Goal: Find specific page/section: Find specific page/section

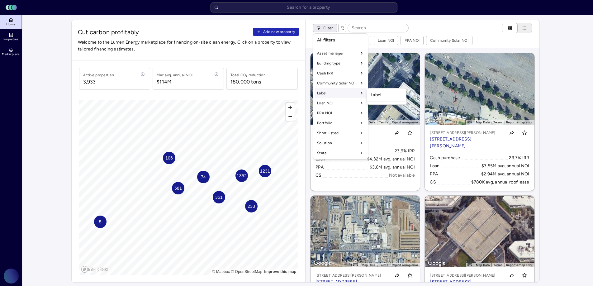
click at [350, 93] on div "Label" at bounding box center [340, 93] width 52 height 10
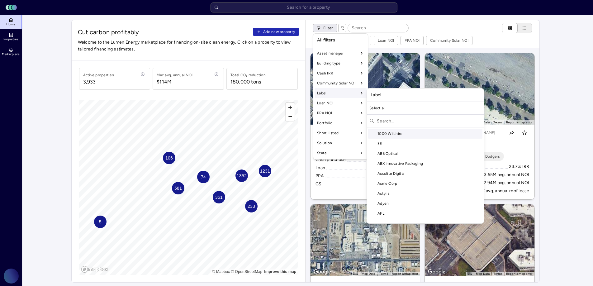
click at [389, 119] on input "text" at bounding box center [429, 121] width 104 height 10
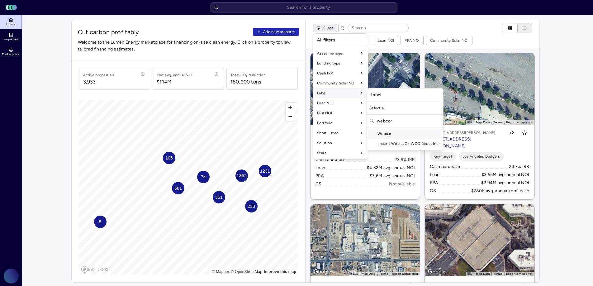
type input "webcor"
click at [392, 129] on div "Webcor" at bounding box center [405, 134] width 74 height 10
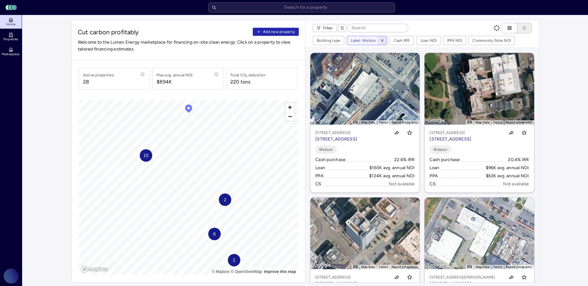
click at [383, 43] on span "button" at bounding box center [382, 40] width 7 height 7
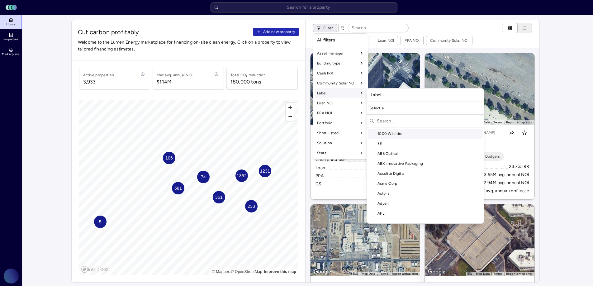
click at [389, 122] on input "text" at bounding box center [429, 121] width 104 height 10
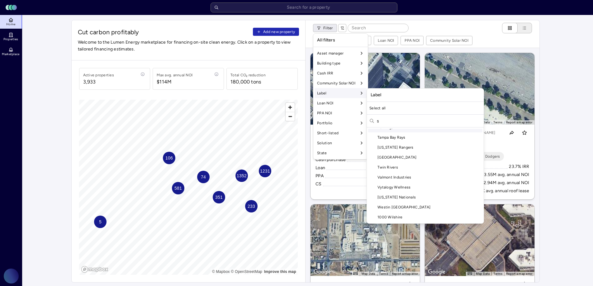
click at [402, 116] on input "s" at bounding box center [429, 121] width 104 height 10
click at [406, 120] on input "s" at bounding box center [429, 121] width 104 height 10
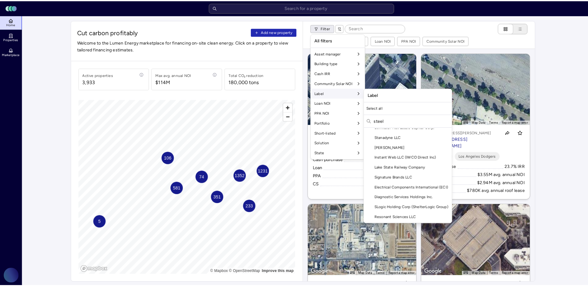
scroll to position [0, 0]
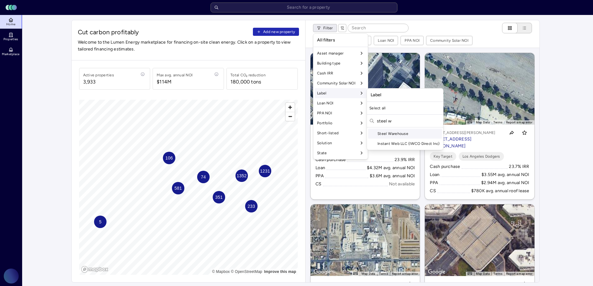
type input "steel w"
click at [410, 131] on div "Steel Warehouse" at bounding box center [405, 134] width 74 height 10
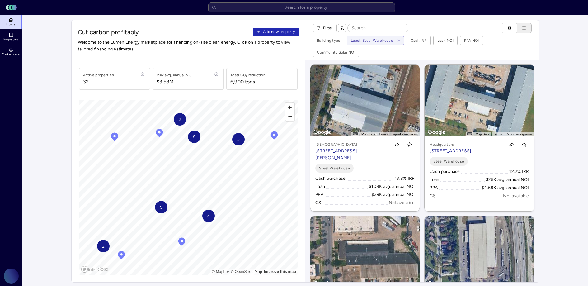
click at [104, 245] on span "2" at bounding box center [103, 245] width 2 height 7
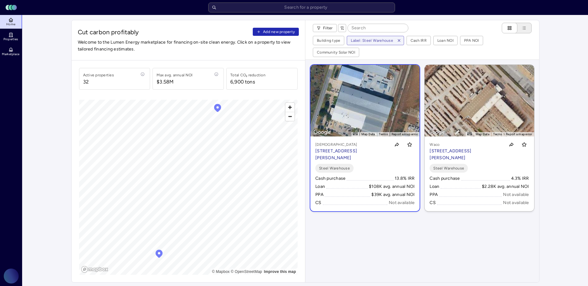
click at [354, 148] on p "[STREET_ADDRESS][PERSON_NAME]" at bounding box center [351, 155] width 73 height 14
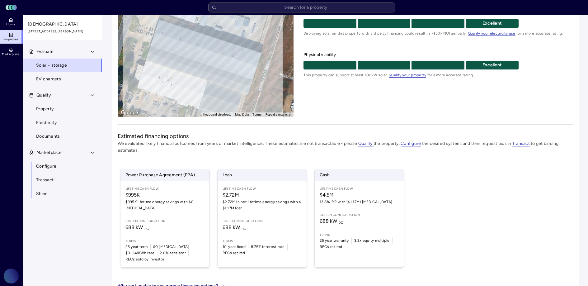
scroll to position [92, 0]
